Goal: Information Seeking & Learning: Find specific page/section

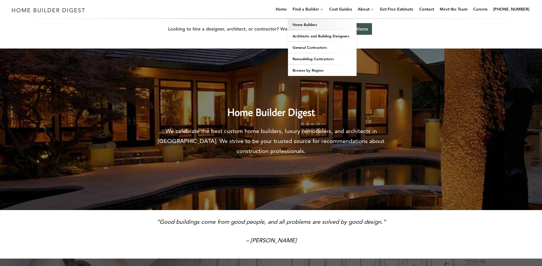
click at [319, 27] on link "Home Builders" at bounding box center [322, 24] width 69 height 11
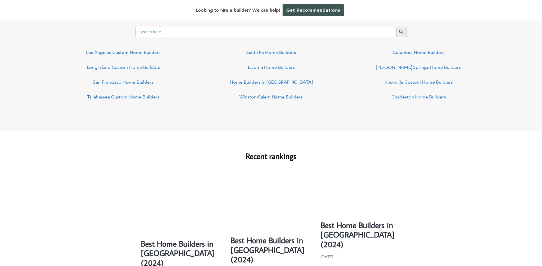
scroll to position [372, 0]
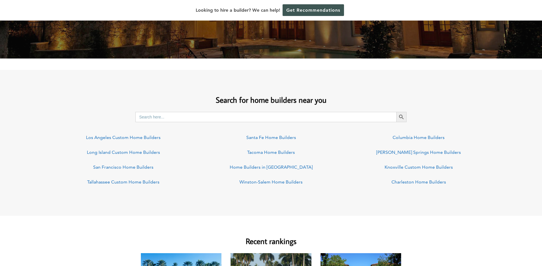
click at [221, 116] on input "Search for:" at bounding box center [266, 117] width 261 height 10
type input "[US_STATE]"
click at [397, 112] on button "Search Button" at bounding box center [402, 117] width 10 height 10
